Goal: Transaction & Acquisition: Subscribe to service/newsletter

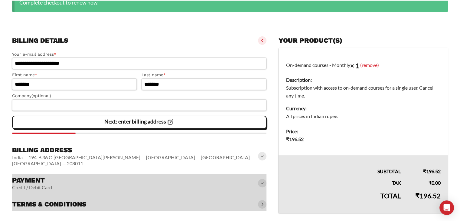
scroll to position [121, 0]
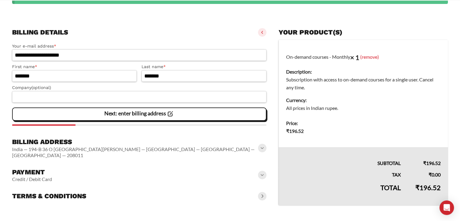
click at [260, 171] on span at bounding box center [262, 175] width 8 height 8
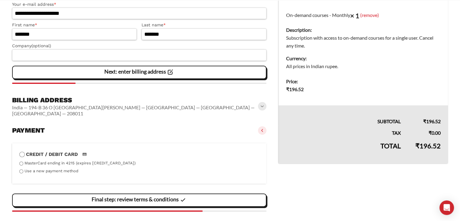
scroll to position [184, 0]
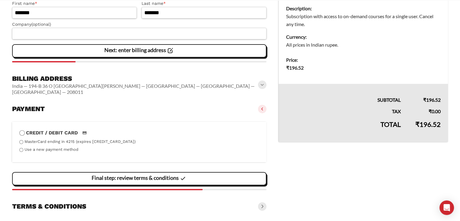
click at [260, 202] on span at bounding box center [262, 206] width 8 height 8
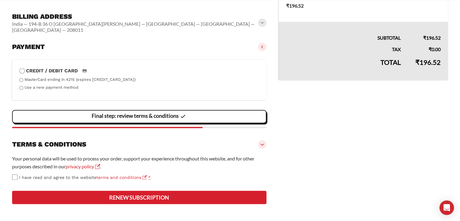
scroll to position [262, 0]
click at [171, 195] on button "Renew subscription" at bounding box center [139, 197] width 254 height 13
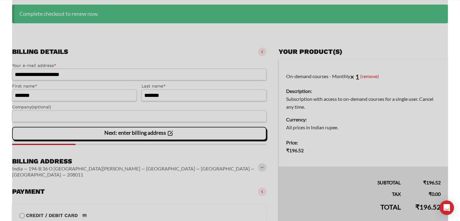
scroll to position [0, 0]
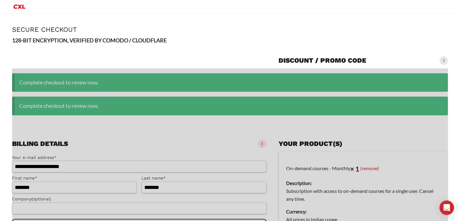
click at [441, 61] on span at bounding box center [443, 60] width 8 height 8
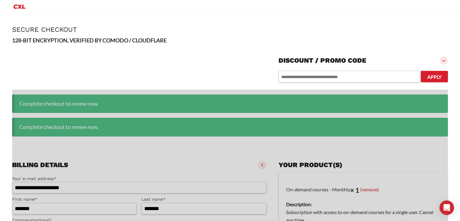
click at [441, 61] on span at bounding box center [443, 60] width 8 height 8
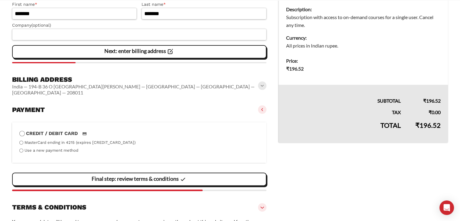
scroll to position [174, 0]
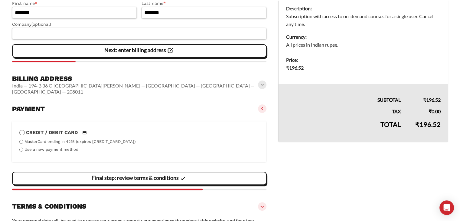
click at [63, 147] on label "Use a new payment method" at bounding box center [52, 149] width 54 height 5
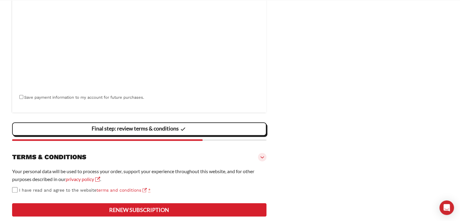
scroll to position [378, 0]
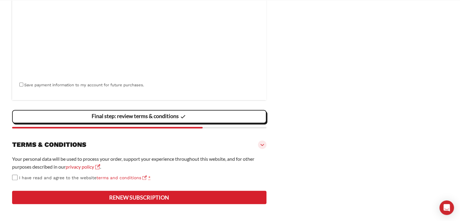
click at [64, 199] on button "Renew subscription" at bounding box center [139, 197] width 254 height 13
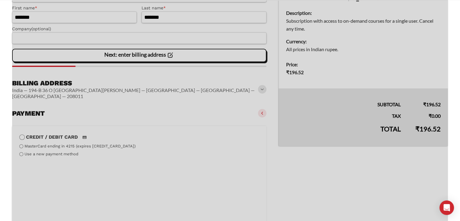
scroll to position [167, 0]
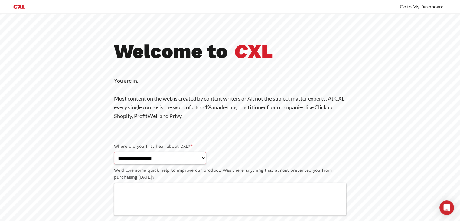
click at [203, 158] on select "**********" at bounding box center [160, 158] width 92 height 12
select select "*******"
click at [114, 152] on select "**********" at bounding box center [160, 158] width 92 height 12
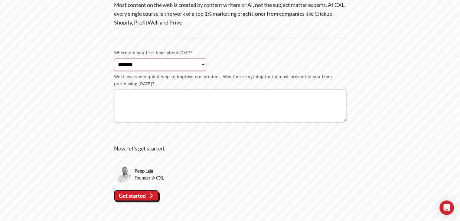
scroll to position [103, 0]
click at [0, 0] on slot "Get started" at bounding box center [0, 0] width 0 height 0
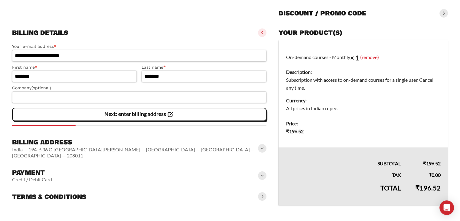
scroll to position [81, 0]
click at [263, 172] on span at bounding box center [262, 175] width 8 height 8
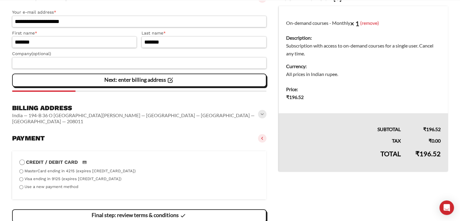
scroll to position [115, 0]
click at [57, 176] on label "Visa ending in 9125 (expires [CREDIT_CARD_DATA])" at bounding box center [73, 178] width 97 height 5
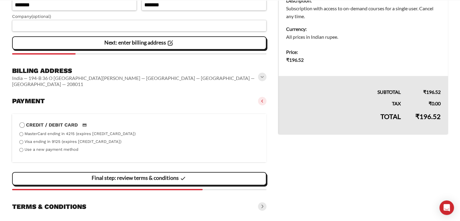
click at [263, 205] on span at bounding box center [262, 206] width 8 height 8
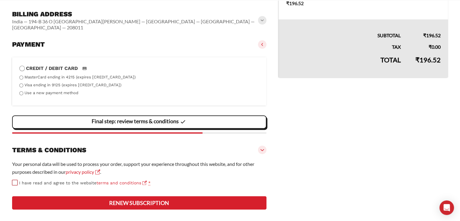
scroll to position [230, 0]
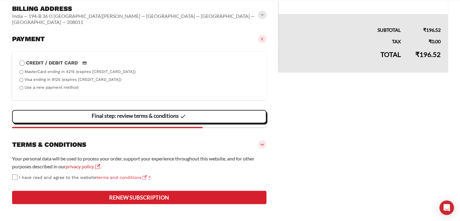
click at [70, 196] on button "Renew subscription" at bounding box center [139, 197] width 254 height 13
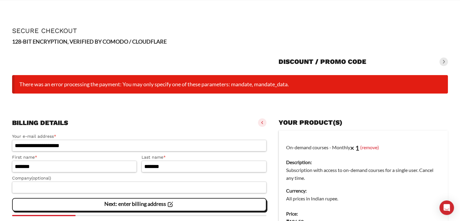
scroll to position [54, 0]
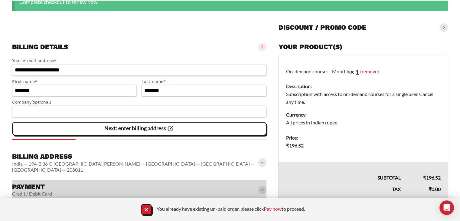
scroll to position [81, 0]
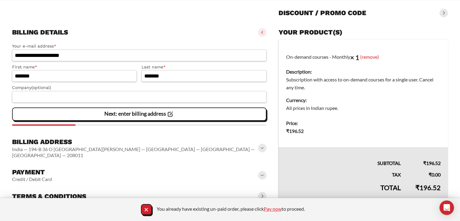
click at [274, 209] on link "Pay now" at bounding box center [273, 209] width 18 height 6
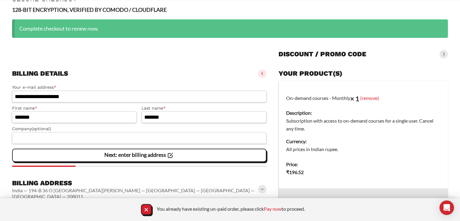
scroll to position [38, 0]
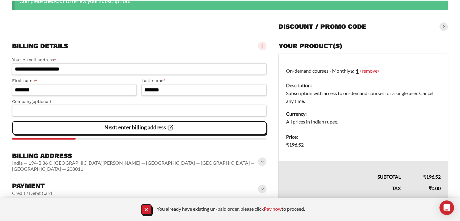
scroll to position [106, 0]
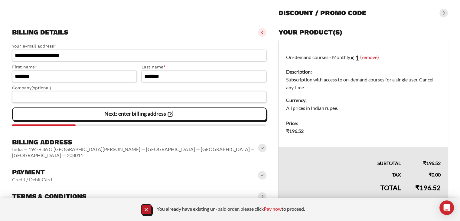
click at [144, 211] on icon "Close Notification" at bounding box center [146, 209] width 8 height 8
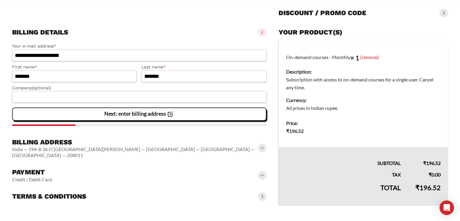
click at [262, 192] on span at bounding box center [262, 196] width 8 height 8
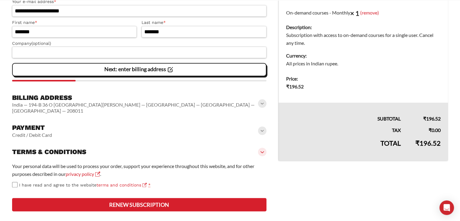
scroll to position [152, 0]
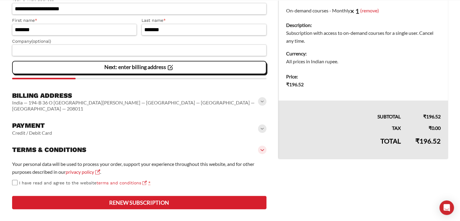
click at [263, 124] on span at bounding box center [262, 128] width 8 height 8
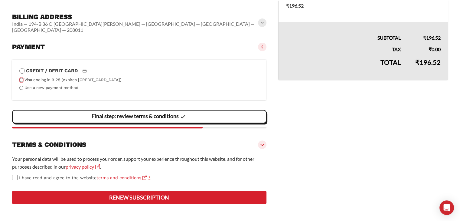
scroll to position [246, 0]
click at [63, 196] on button "Renew subscription" at bounding box center [139, 197] width 254 height 13
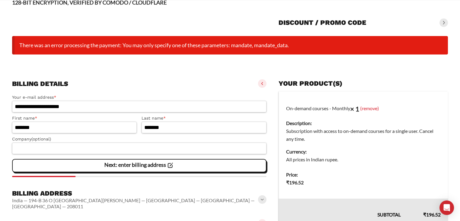
scroll to position [0, 0]
